Goal: Task Accomplishment & Management: Manage account settings

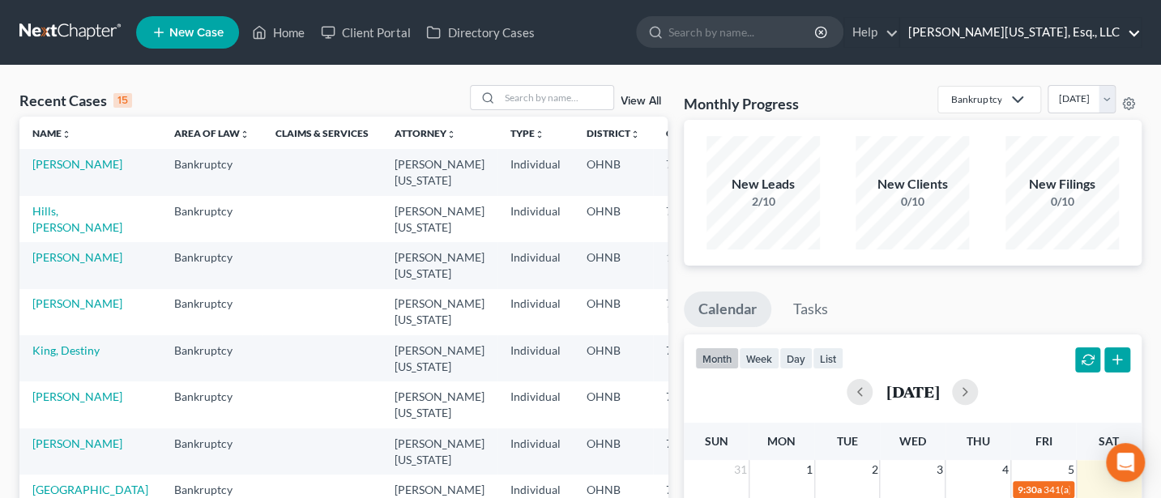
click at [1050, 26] on link "[PERSON_NAME][US_STATE], Esq., LLC" at bounding box center [1020, 32] width 241 height 29
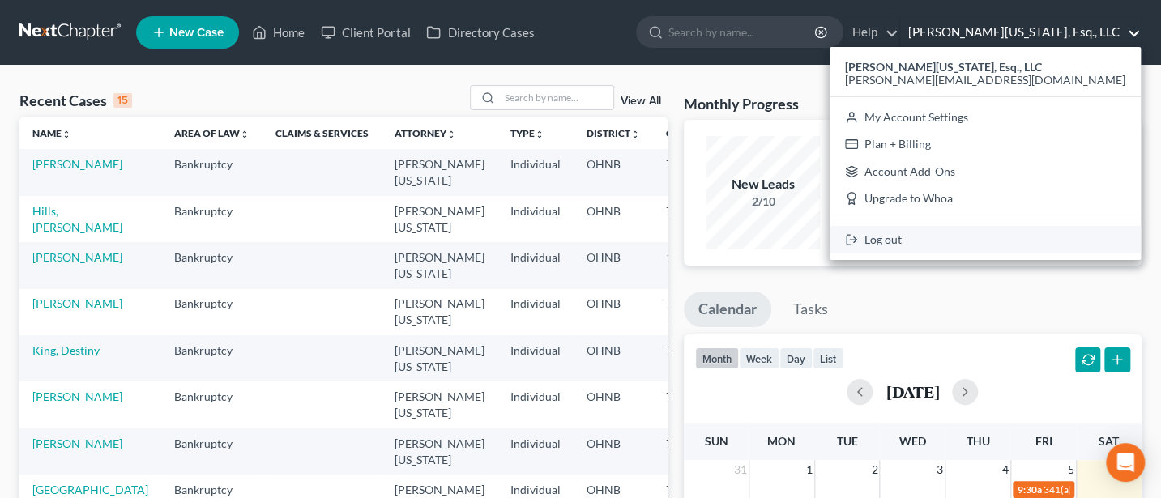
click at [1010, 237] on link "Log out" at bounding box center [985, 240] width 311 height 28
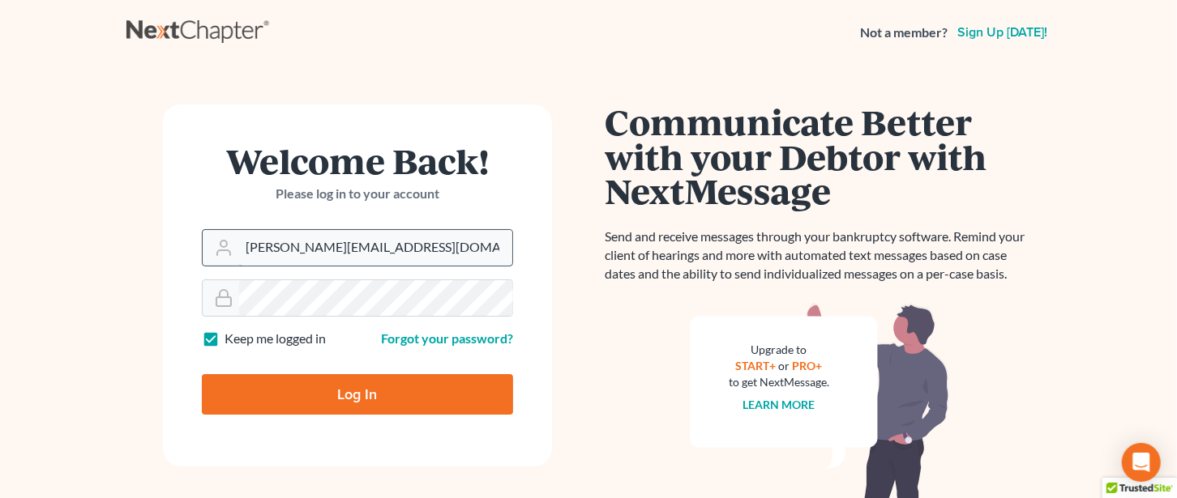
click at [421, 258] on input "Jann@jwashingtonlaw.com" at bounding box center [375, 248] width 273 height 36
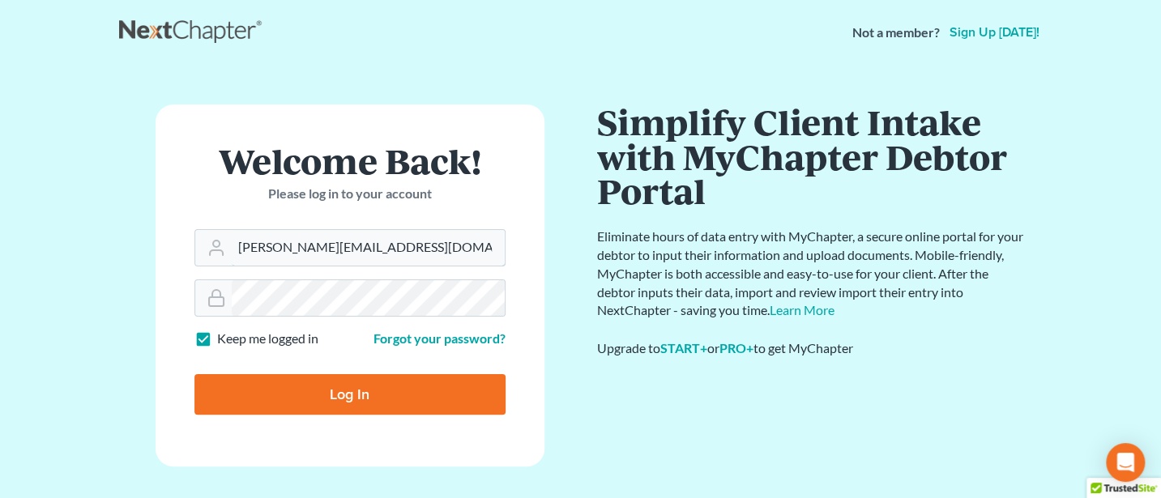
type input "Jann@cozmyklaw.com"
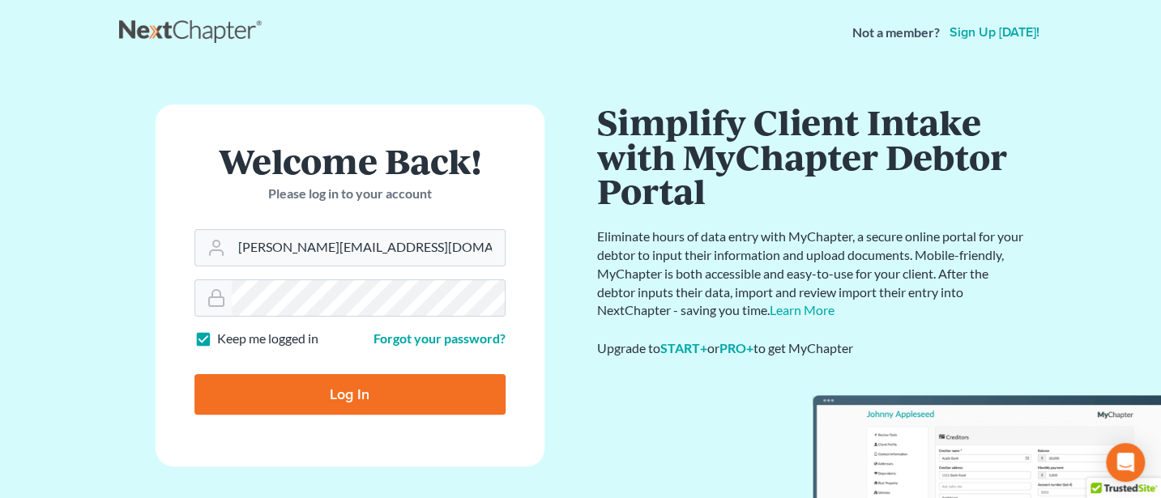
click at [356, 394] on input "Log In" at bounding box center [350, 394] width 311 height 41
type input "Thinking..."
